Goal: Ask a question

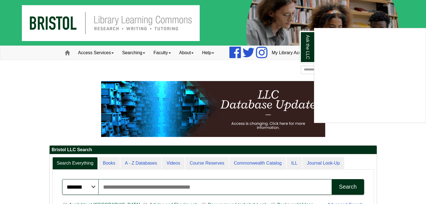
click at [110, 163] on div "Ask the LLC" at bounding box center [213, 102] width 426 height 204
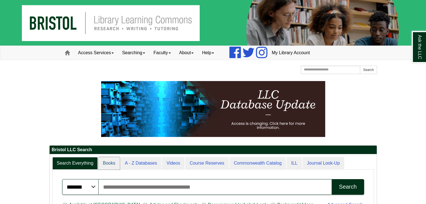
click at [110, 163] on link "Books" at bounding box center [108, 163] width 21 height 13
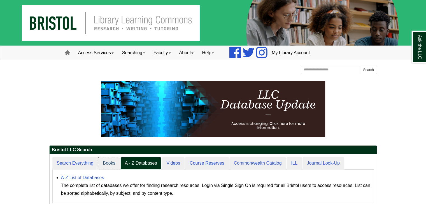
scroll to position [3, 3]
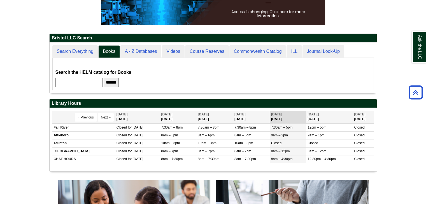
click at [71, 81] on input "text" at bounding box center [78, 83] width 47 height 10
type input "**********"
click at [118, 84] on input "******" at bounding box center [111, 83] width 15 height 10
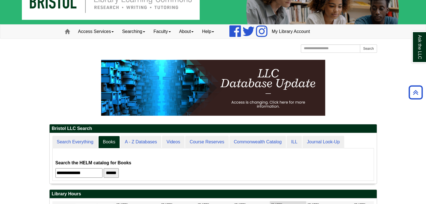
scroll to position [0, 0]
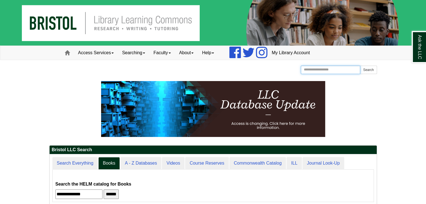
click at [329, 67] on input "Search the Website" at bounding box center [331, 70] width 60 height 8
type input "*"
type input "*******"
click at [360, 66] on button "Search" at bounding box center [368, 70] width 17 height 8
click at [369, 70] on button "Search" at bounding box center [368, 70] width 17 height 8
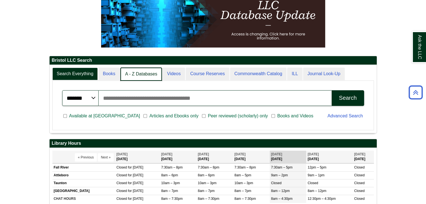
scroll to position [68, 327]
click at [113, 76] on link "Books" at bounding box center [109, 74] width 22 height 13
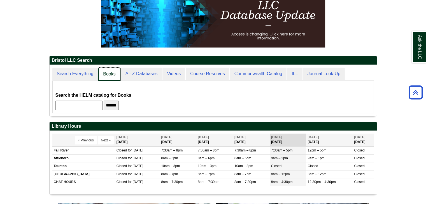
scroll to position [3, 3]
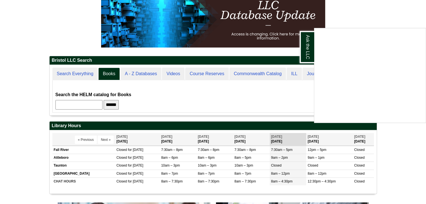
click at [92, 106] on div "Ask the LLC" at bounding box center [213, 102] width 426 height 204
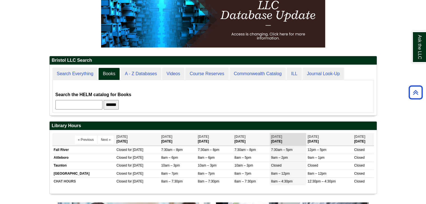
scroll to position [50, 327]
click at [419, 45] on link "Ask the LLC" at bounding box center [418, 47] width 15 height 32
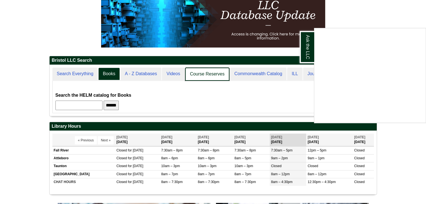
scroll to position [50, 327]
click at [210, 75] on link "Course Reserves" at bounding box center [207, 74] width 44 height 13
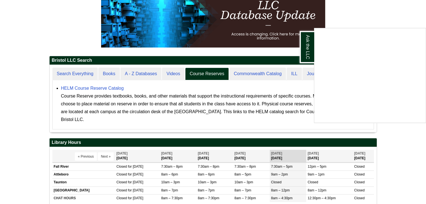
scroll to position [67, 327]
